Goal: Information Seeking & Learning: Find specific fact

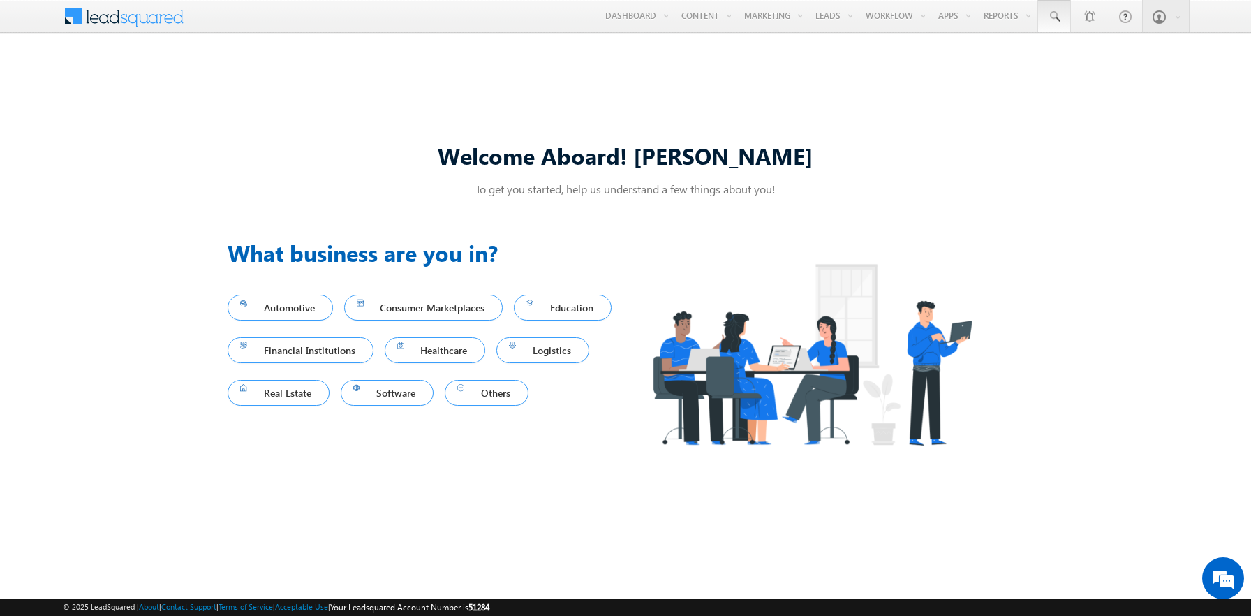
click at [1054, 17] on span at bounding box center [1054, 17] width 14 height 14
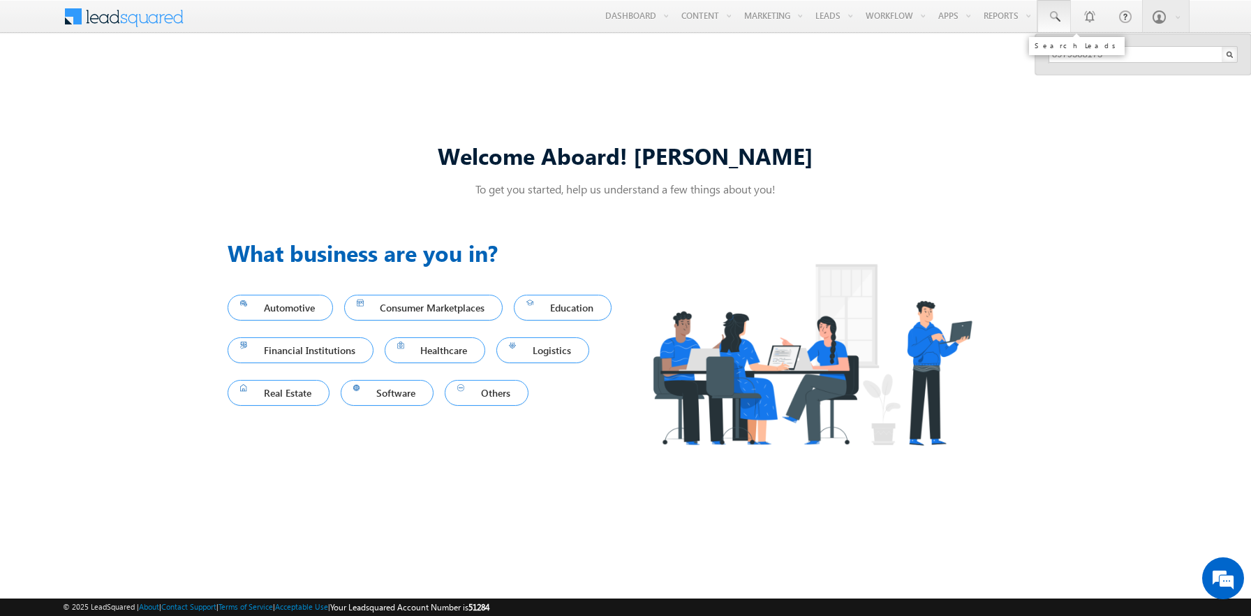
type input "8979388173"
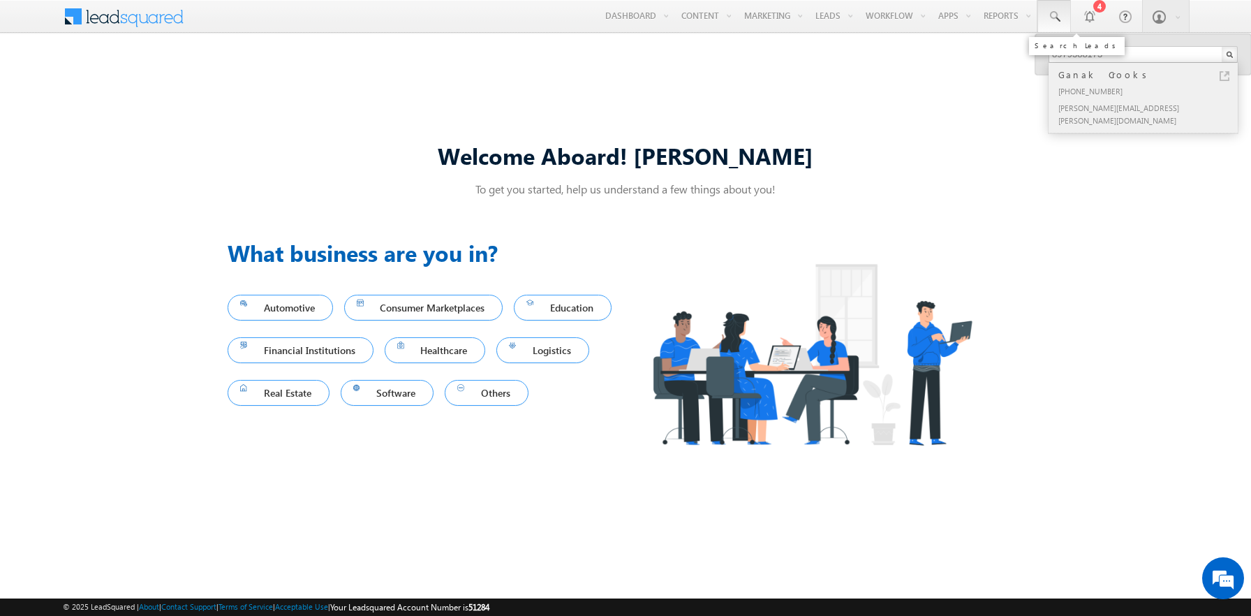
click at [1149, 75] on div "Ganak Crooks" at bounding box center [1149, 74] width 187 height 15
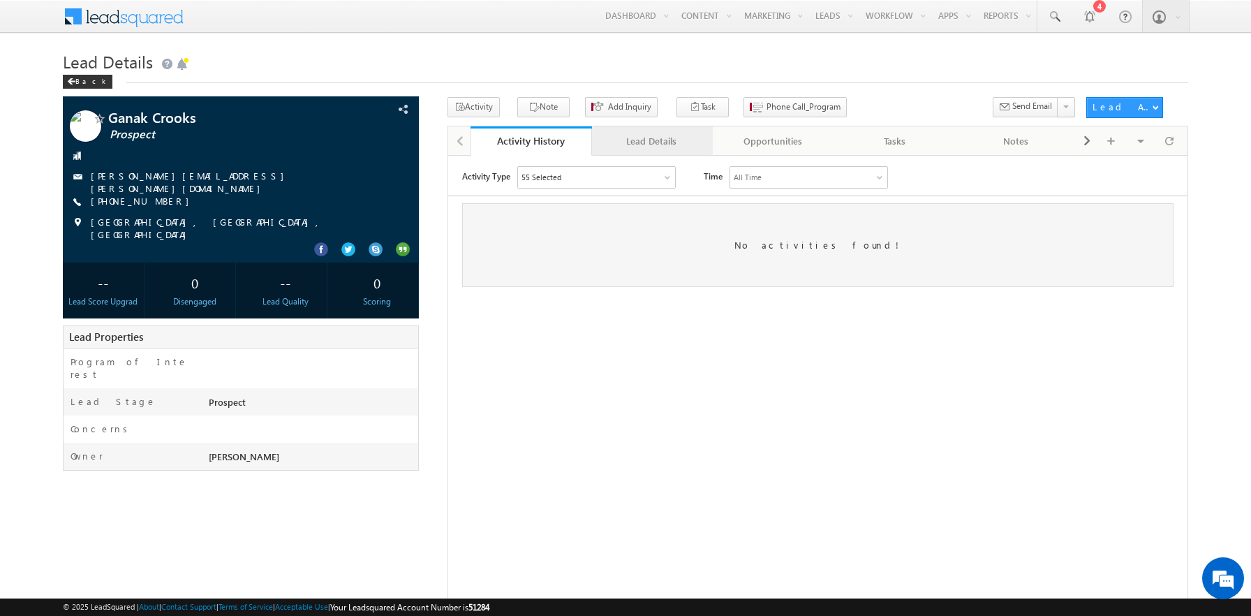
click at [652, 142] on div "Lead Details" at bounding box center [652, 141] width 98 height 17
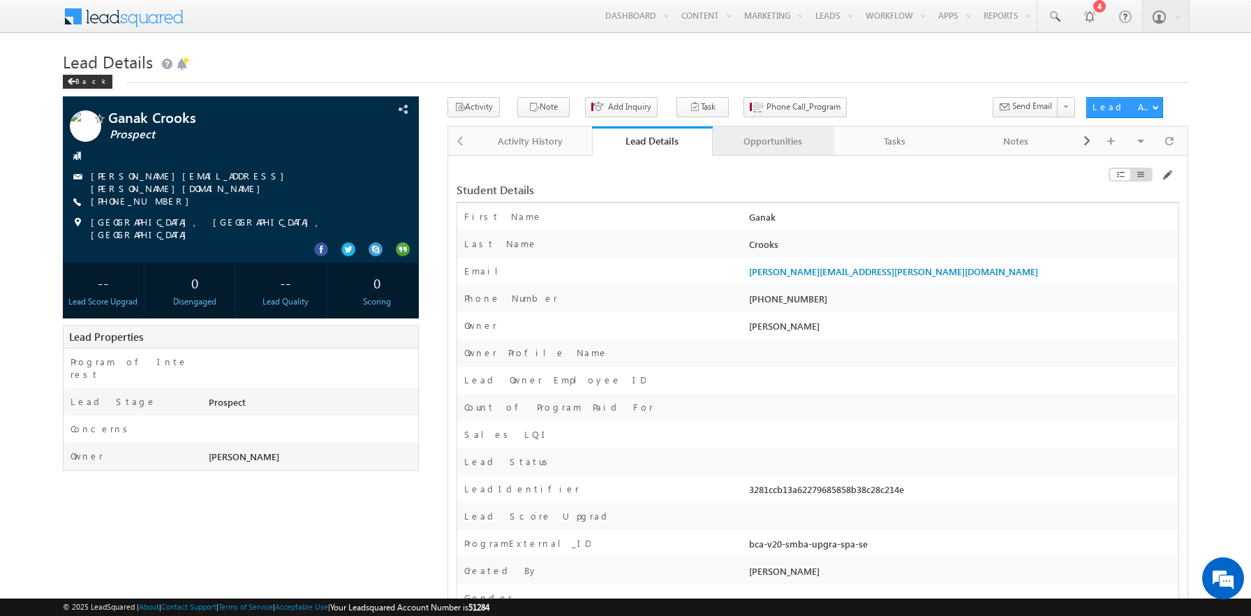
click at [773, 142] on div "Opportunities" at bounding box center [773, 141] width 98 height 17
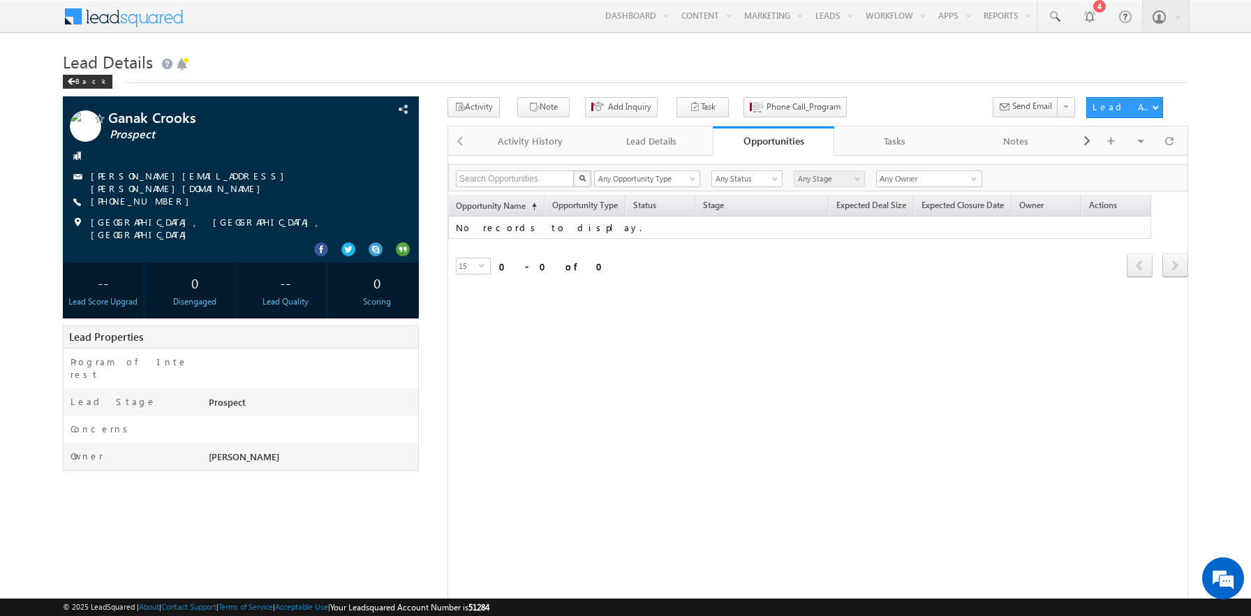
click at [133, 15] on span at bounding box center [132, 15] width 101 height 24
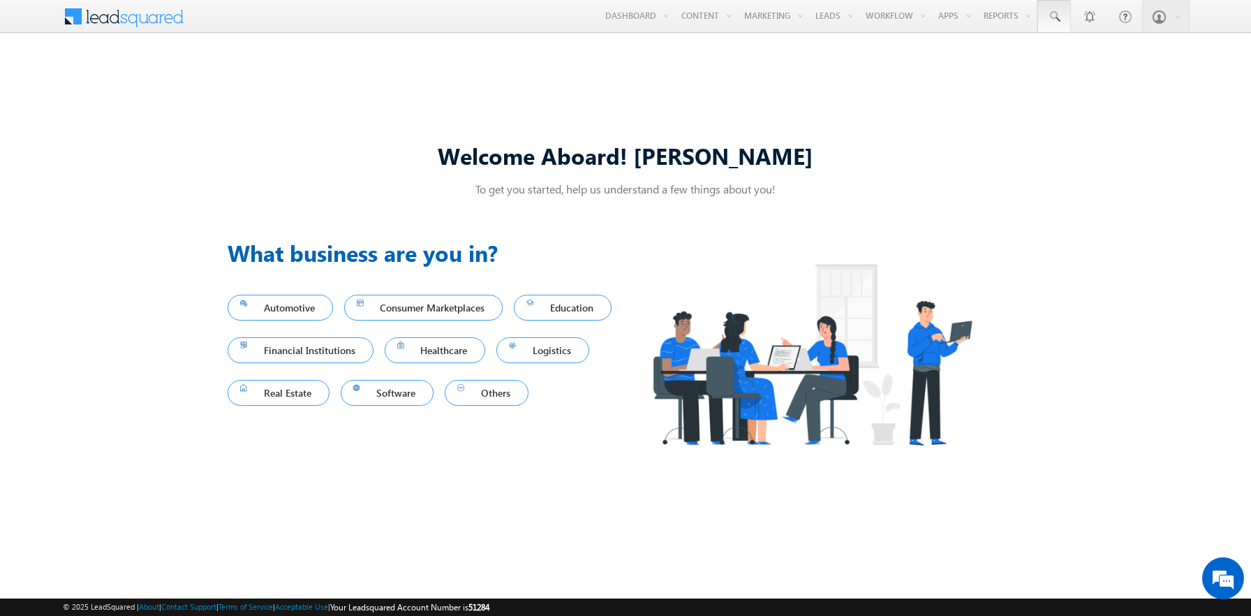
click at [1054, 17] on span at bounding box center [1054, 17] width 14 height 14
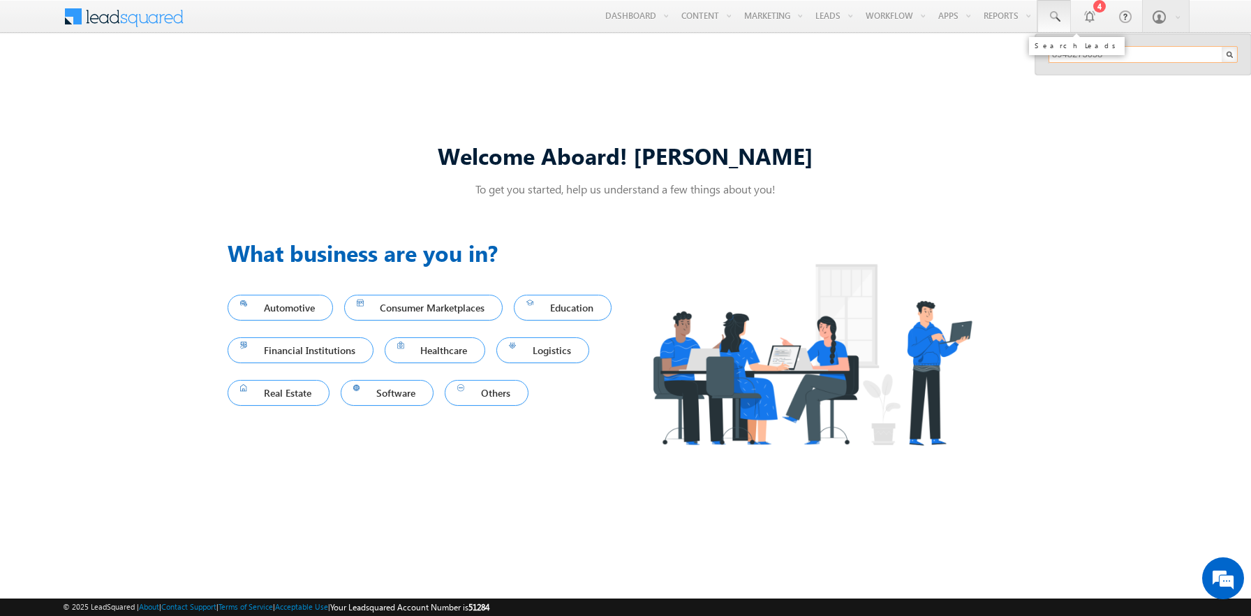
type input "8948273658"
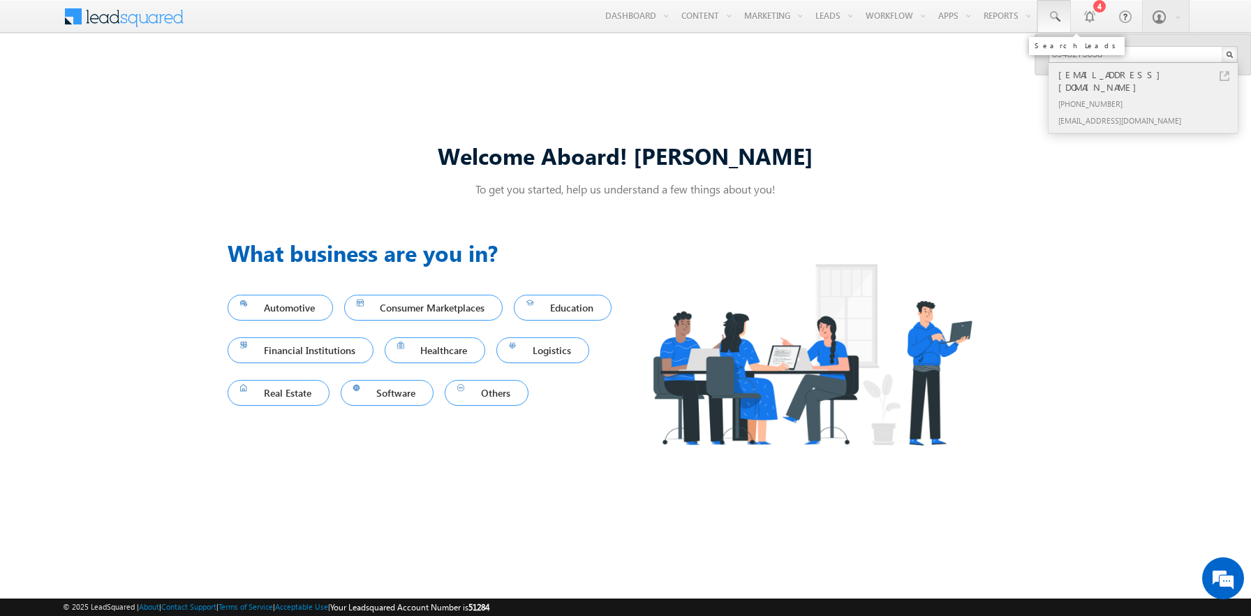
click at [1149, 95] on div "+91-8948273658" at bounding box center [1149, 103] width 187 height 17
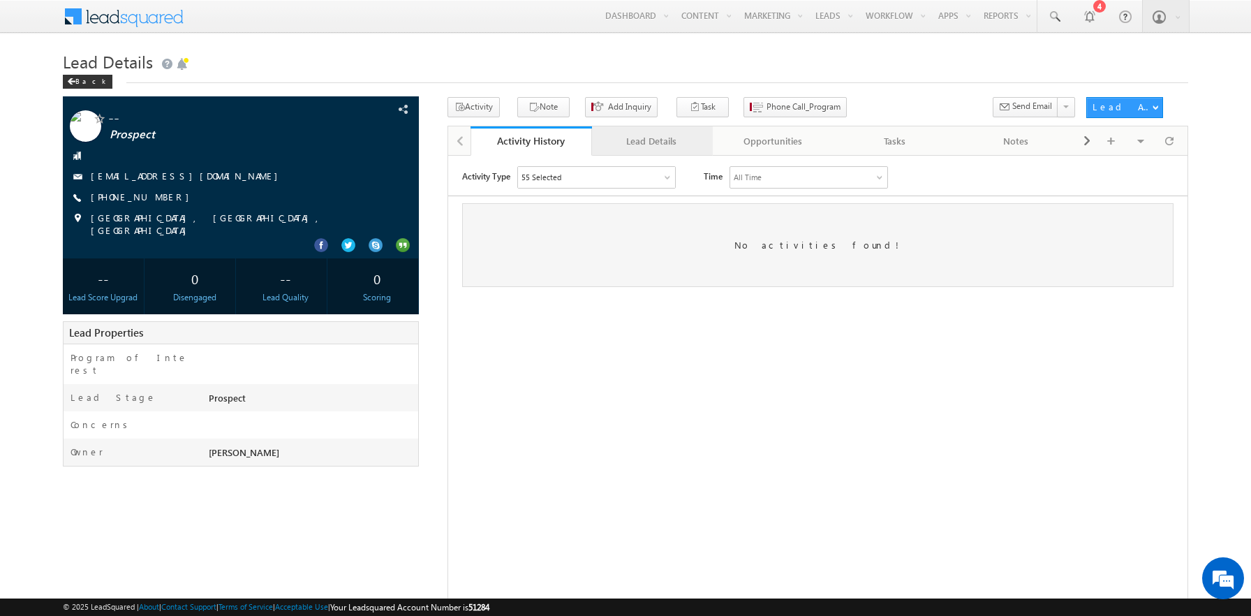
click at [652, 142] on div "Lead Details" at bounding box center [652, 141] width 98 height 17
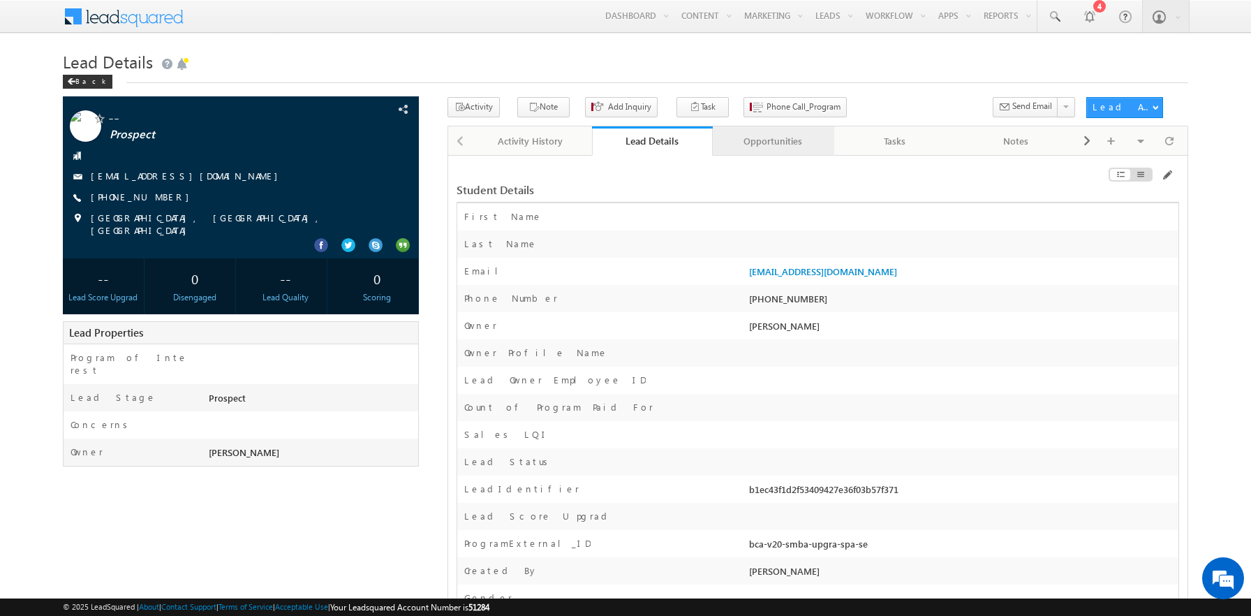
click at [773, 142] on div "Opportunities" at bounding box center [773, 141] width 98 height 17
